Goal: Find specific page/section: Find specific page/section

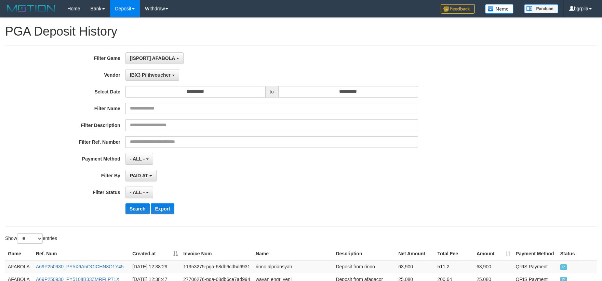
select select "**********"
select select "**"
click at [137, 206] on button "Search" at bounding box center [137, 208] width 24 height 11
click at [149, 75] on span "IBX3 Pilihvoucher" at bounding box center [150, 74] width 41 height 5
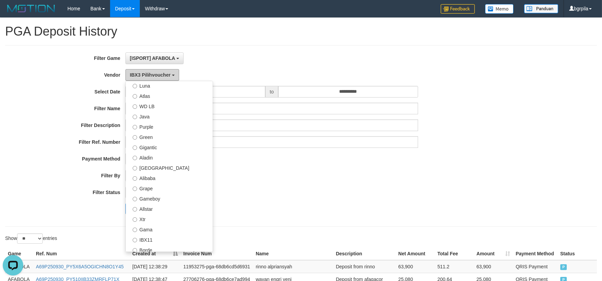
scroll to position [16, 0]
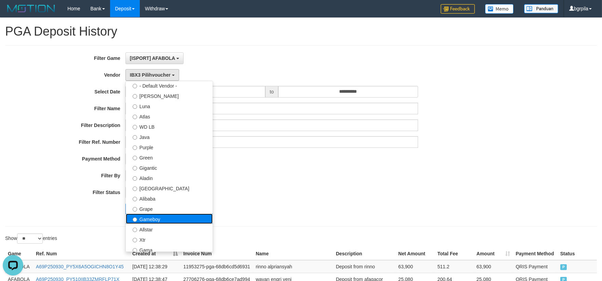
drag, startPoint x: 171, startPoint y: 219, endPoint x: 567, endPoint y: 188, distance: 397.1
click at [171, 219] on label "Gameboy" at bounding box center [169, 218] width 87 height 10
select select "**********"
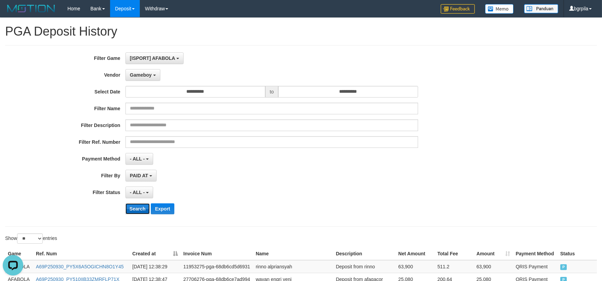
click at [136, 209] on button "Search" at bounding box center [137, 208] width 24 height 11
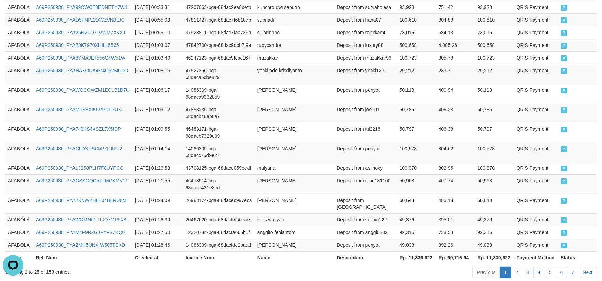
scroll to position [446, 0]
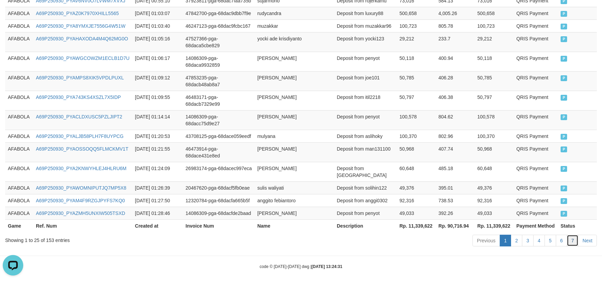
click at [575, 236] on link "7" at bounding box center [573, 241] width 12 height 12
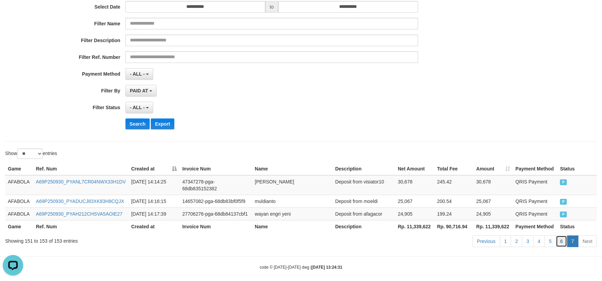
click at [562, 235] on link "6" at bounding box center [562, 241] width 12 height 12
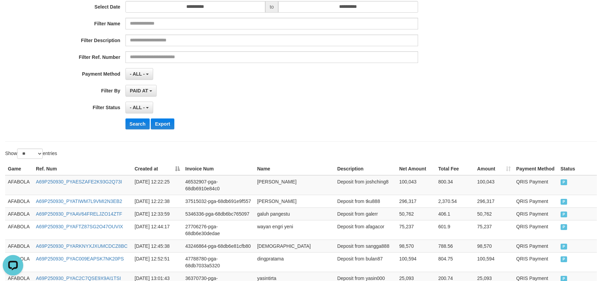
scroll to position [446, 0]
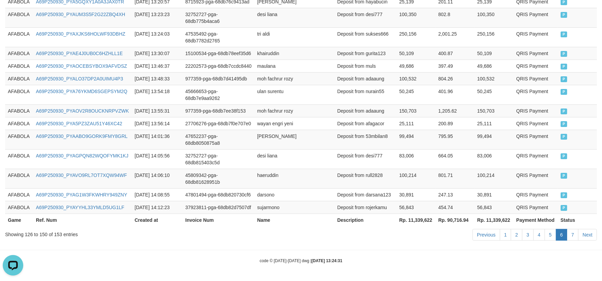
click at [438, 188] on td "247.13" at bounding box center [455, 194] width 39 height 13
click at [23, 70] on td "AFABOLA" at bounding box center [19, 65] width 28 height 13
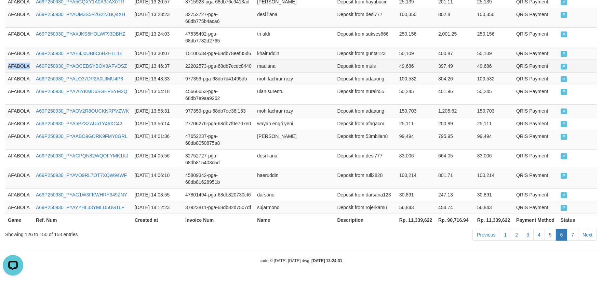
click at [23, 70] on td "AFABOLA" at bounding box center [19, 65] width 28 height 13
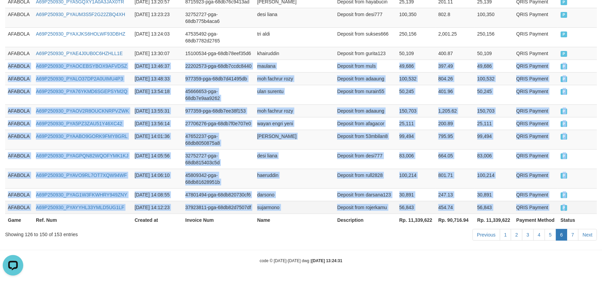
click at [586, 211] on td "P" at bounding box center [577, 207] width 39 height 13
copy tbody "AFABOLA A69P250930_PYAOCEBSYBOX9AFVDSZ [DATE] 13:46:37 22202573-pga-68db7ccdc84…"
click at [575, 234] on link "7" at bounding box center [573, 235] width 12 height 12
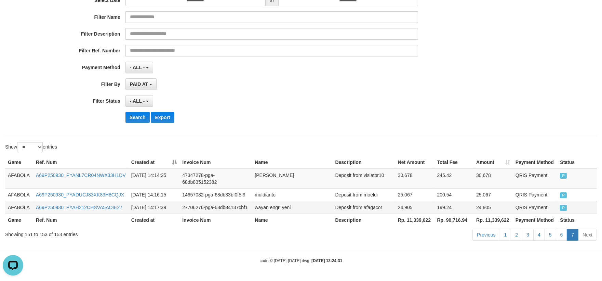
scroll to position [85, 0]
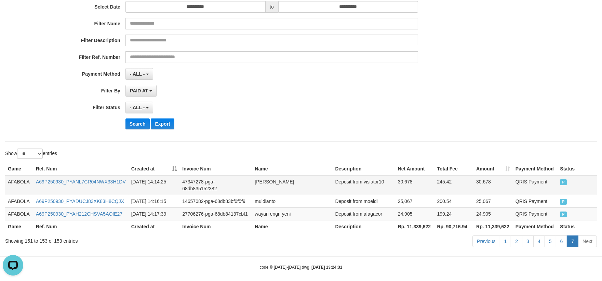
click at [32, 179] on td "AFABOLA" at bounding box center [19, 185] width 28 height 20
click at [18, 180] on td "AFABOLA" at bounding box center [19, 185] width 28 height 20
drag, startPoint x: 18, startPoint y: 180, endPoint x: 216, endPoint y: 182, distance: 197.3
click at [27, 180] on td "AFABOLA" at bounding box center [19, 185] width 28 height 20
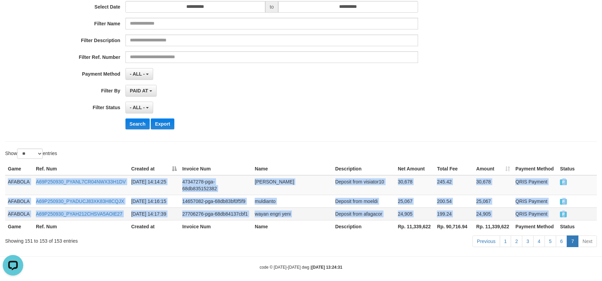
click at [584, 212] on td "P" at bounding box center [577, 213] width 40 height 13
copy tbody "AFABOLA A69P250930_PYANL7CR04NWX33H1DV [DATE] 14:14:25 47347278-pga-68db8351523…"
